Goal: Use online tool/utility: Use online tool/utility

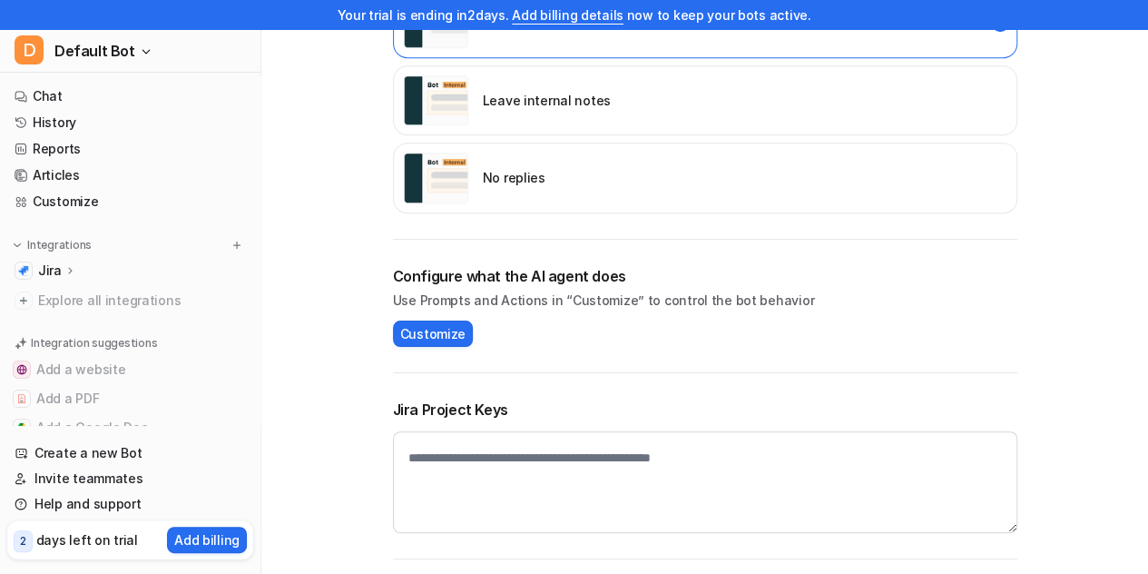
scroll to position [595, 0]
click at [404, 330] on span "Customize" at bounding box center [432, 333] width 65 height 19
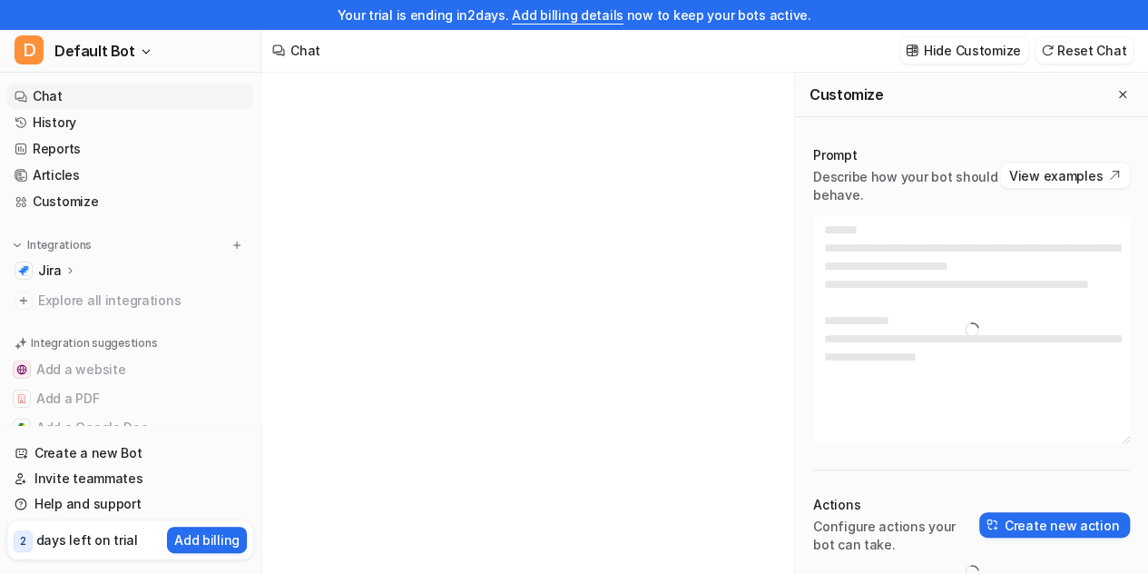
type textarea "**********"
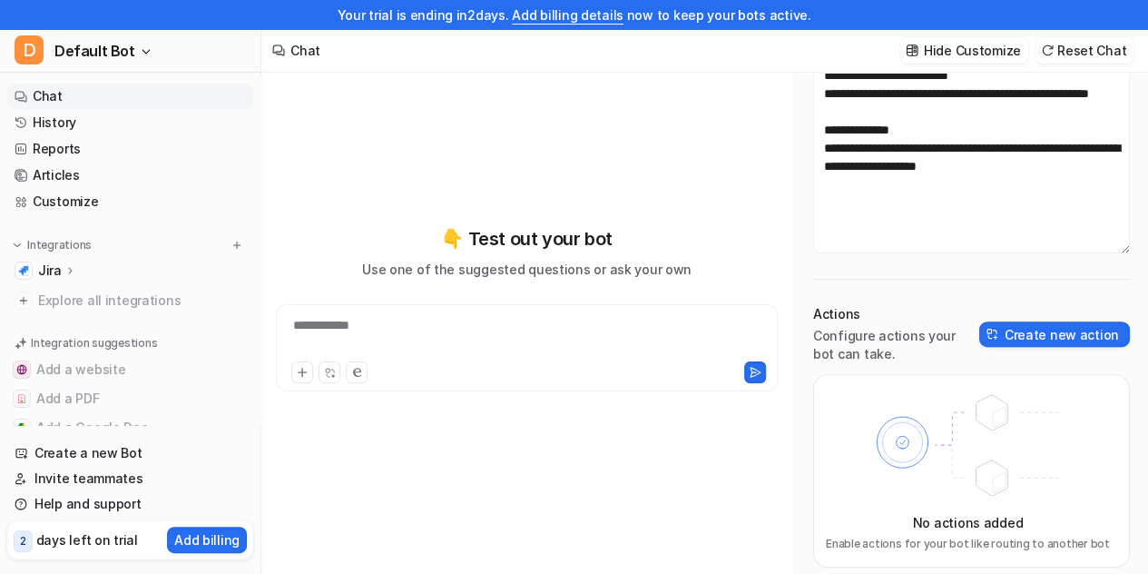
scroll to position [29, 0]
